Goal: Understand process/instructions

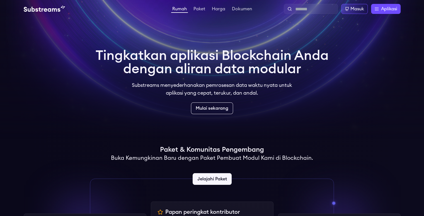
click at [342, 82] on video at bounding box center [212, 69] width 424 height 139
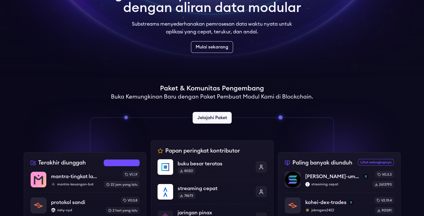
scroll to position [112, 0]
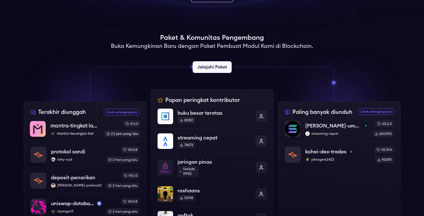
click at [83, 122] on p "mantra-tingkat lanjut" at bounding box center [74, 126] width 49 height 8
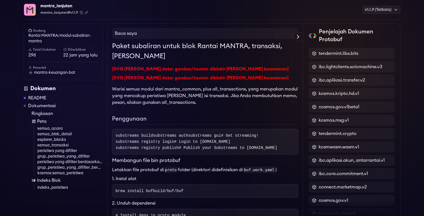
scroll to position [56, 0]
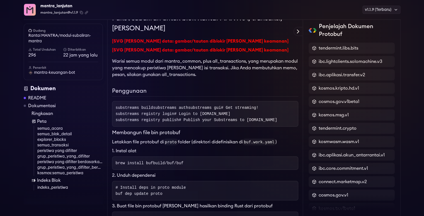
click at [228, 170] on pre "brew install bufbuild/buf/buf" at bounding box center [205, 163] width 186 height 13
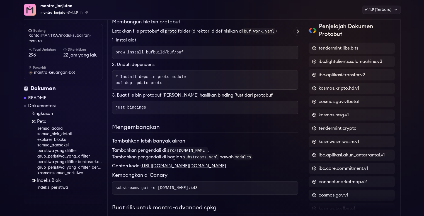
scroll to position [84, 0]
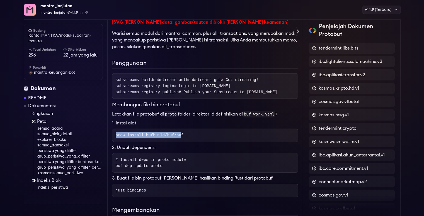
drag, startPoint x: 114, startPoint y: 146, endPoint x: 165, endPoint y: 146, distance: 50.8
click at [182, 142] on pre "brew install bufbuild/buf/buf" at bounding box center [205, 135] width 186 height 13
copy span "brew install bufbuild/buf/buf"
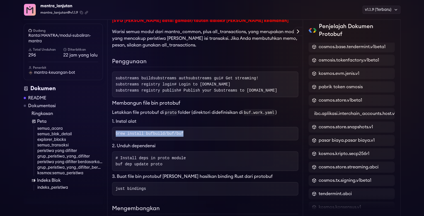
scroll to position [139, 0]
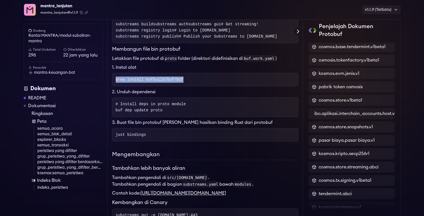
drag, startPoint x: 114, startPoint y: 121, endPoint x: 118, endPoint y: 120, distance: 4.2
click at [127, 117] on pre "# Install deps in proto module buf dep update proto" at bounding box center [205, 108] width 186 height 20
click at [190, 95] on h4 "2. Unduh dependensi" at bounding box center [205, 92] width 186 height 7
drag, startPoint x: 114, startPoint y: 120, endPoint x: 158, endPoint y: 122, distance: 44.7
click at [158, 117] on pre "# Install deps in proto module buf dep update proto" at bounding box center [205, 108] width 186 height 20
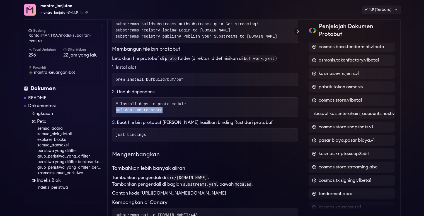
copy span "buf dep update proto"
drag, startPoint x: 114, startPoint y: 88, endPoint x: 174, endPoint y: 95, distance: 60.3
click at [173, 86] on pre "brew install bufbuild/buf/buf" at bounding box center [205, 79] width 186 height 13
click at [187, 86] on pre "brew install bufbuild/buf/buf" at bounding box center [205, 79] width 186 height 13
drag, startPoint x: 115, startPoint y: 90, endPoint x: 182, endPoint y: 92, distance: 66.7
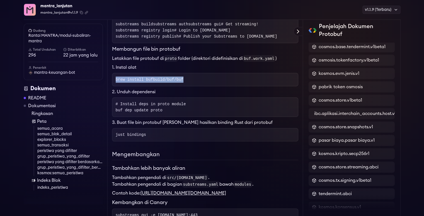
click at [182, 86] on pre "brew install bufbuild/buf/buf" at bounding box center [205, 79] width 186 height 13
copy span "brew install bufbuild/buf/buf"
